Goal: Task Accomplishment & Management: Manage account settings

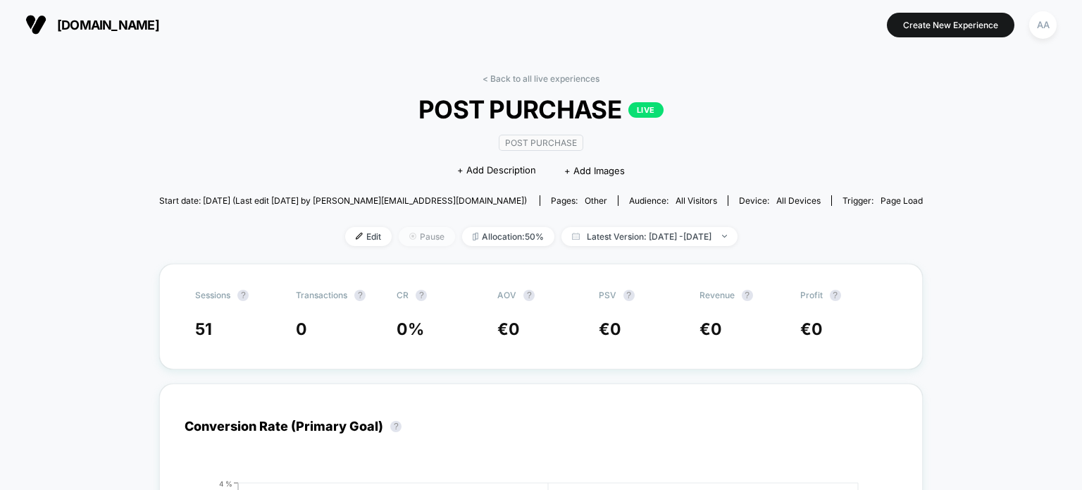
click at [399, 238] on span "Pause" at bounding box center [427, 236] width 56 height 19
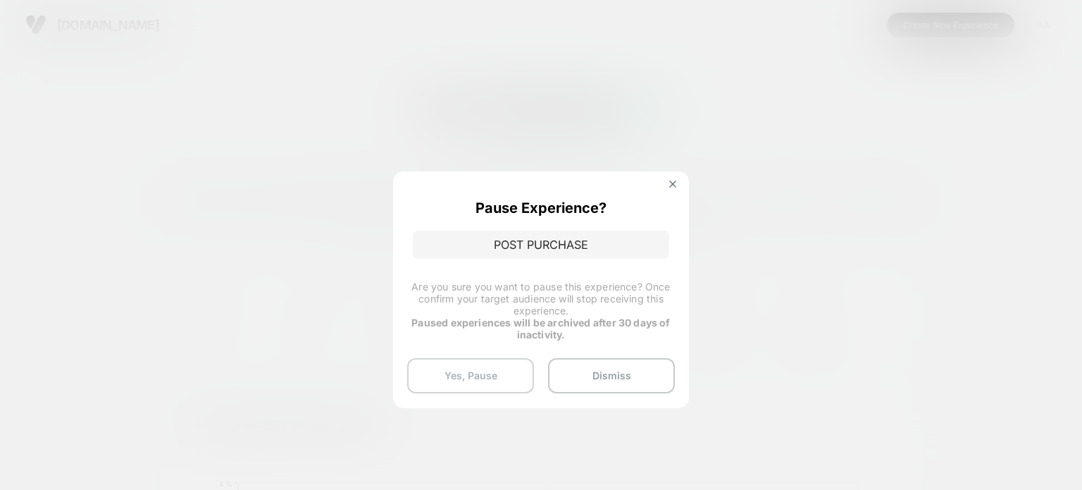
click at [482, 366] on button "Yes, Pause" at bounding box center [470, 375] width 127 height 35
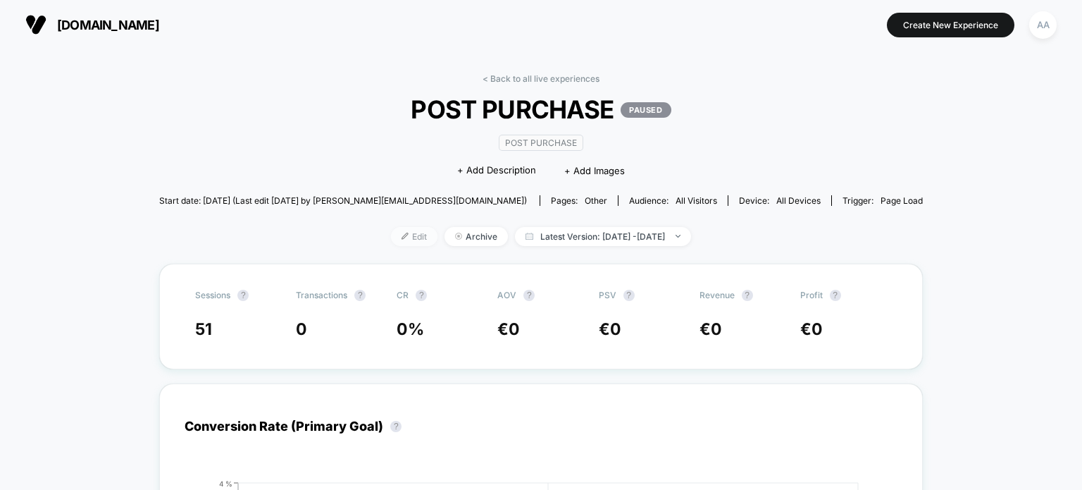
click at [391, 230] on span "Edit" at bounding box center [414, 236] width 47 height 19
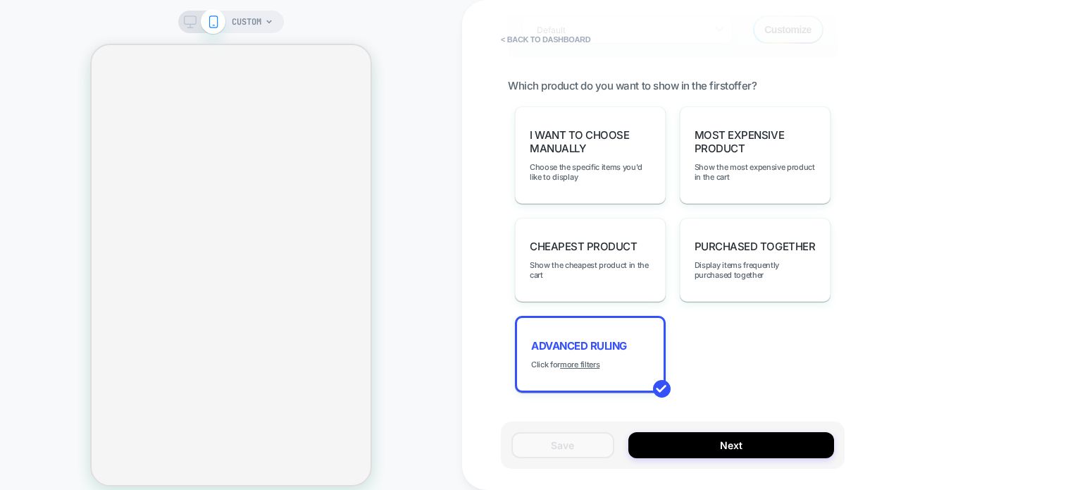
scroll to position [975, 0]
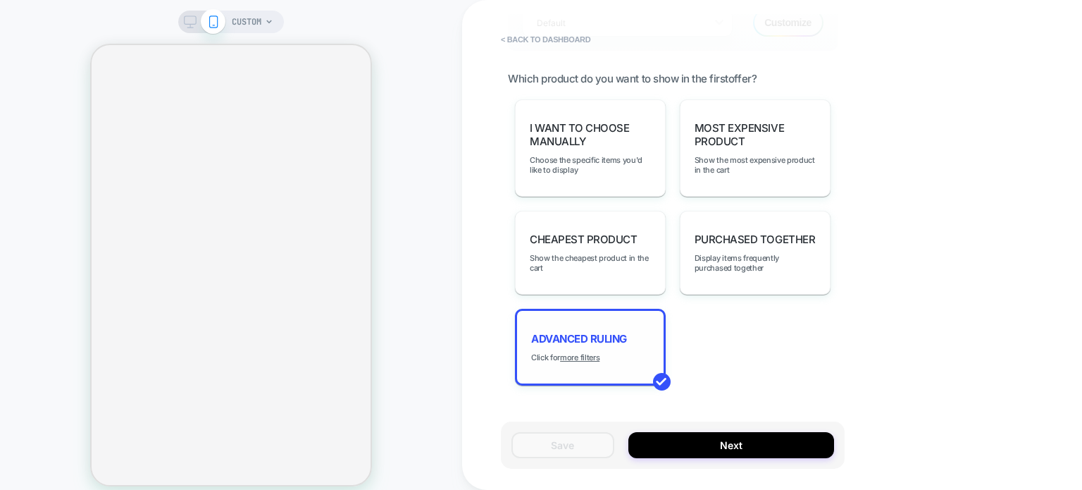
click at [581, 357] on div "Advanced Ruling Click for more filters" at bounding box center [590, 347] width 151 height 77
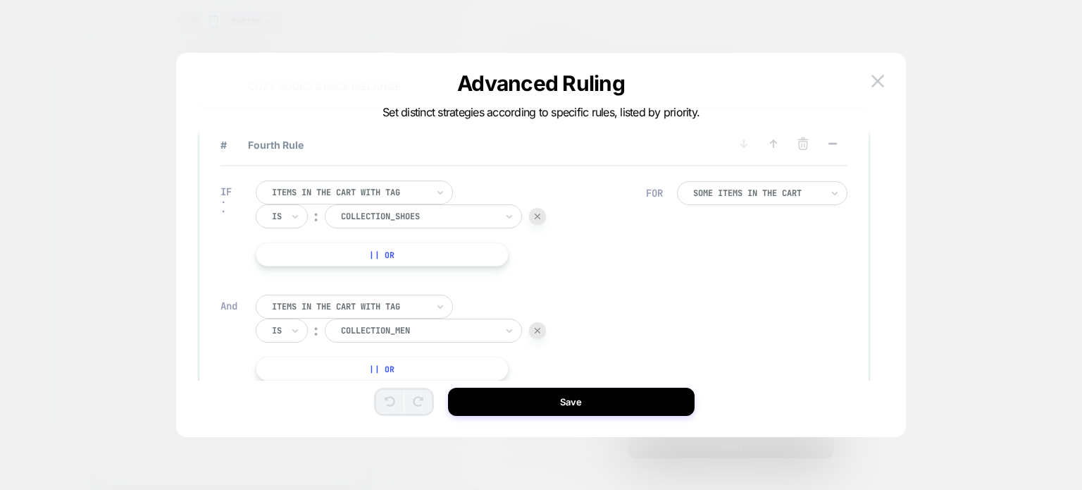
scroll to position [439, 0]
